Goal: Check status

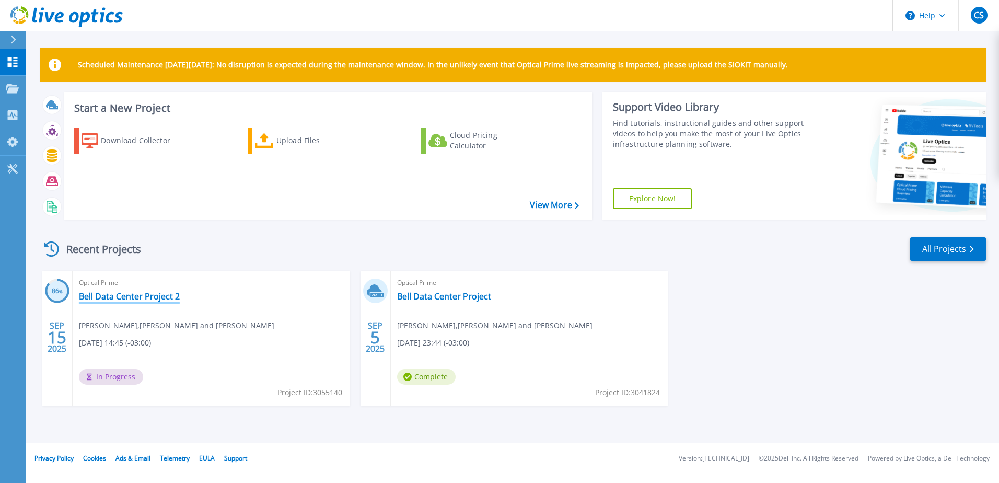
click at [151, 296] on link "Bell Data Center Project 2" at bounding box center [129, 296] width 101 height 10
click at [430, 294] on link "Bell Data Center Project" at bounding box center [444, 296] width 94 height 10
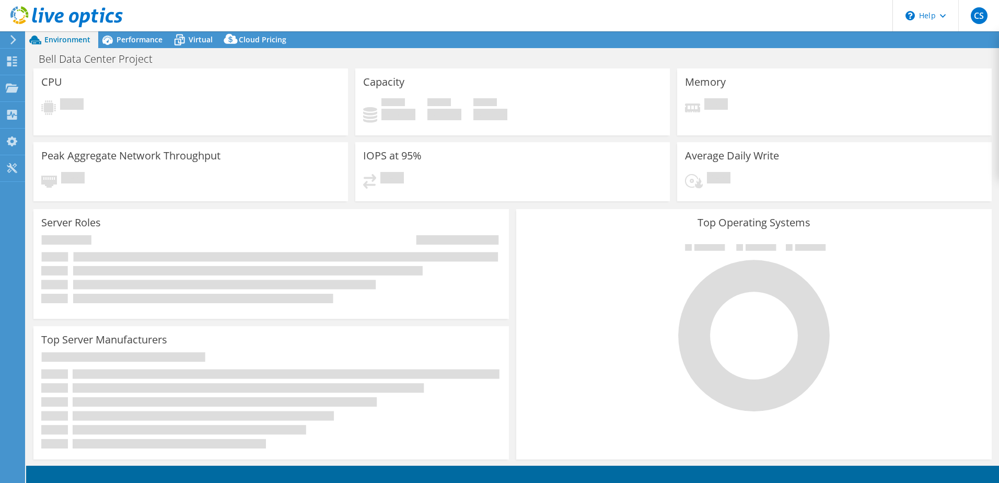
select select "USD"
